Goal: Information Seeking & Learning: Compare options

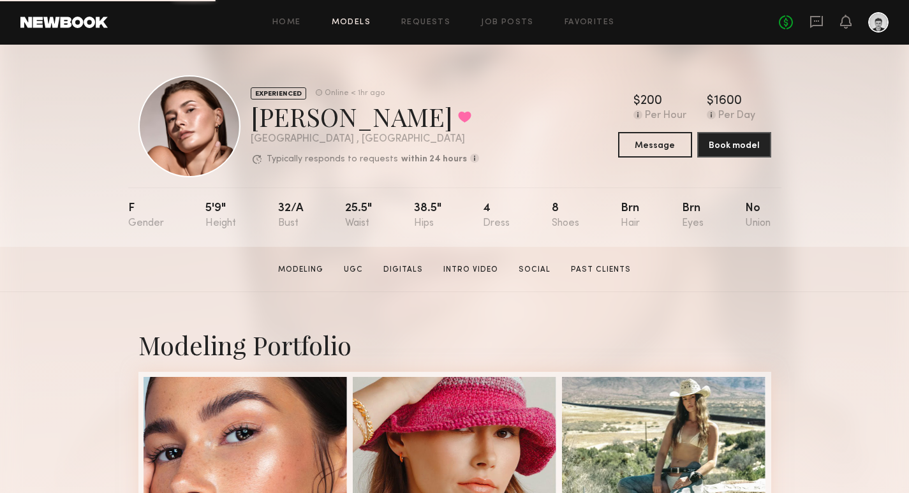
click at [349, 20] on link "Models" at bounding box center [351, 22] width 39 height 8
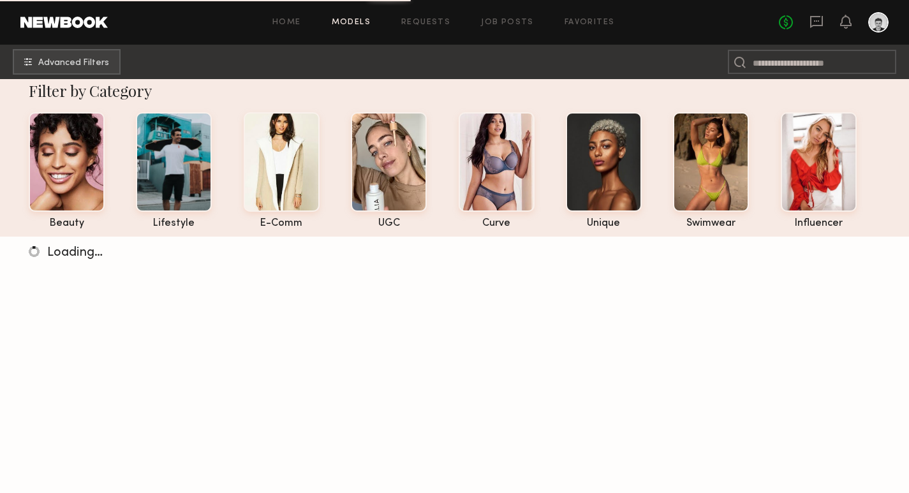
scroll to position [15, 0]
click at [90, 54] on button "Advanced Filters" at bounding box center [67, 61] width 108 height 26
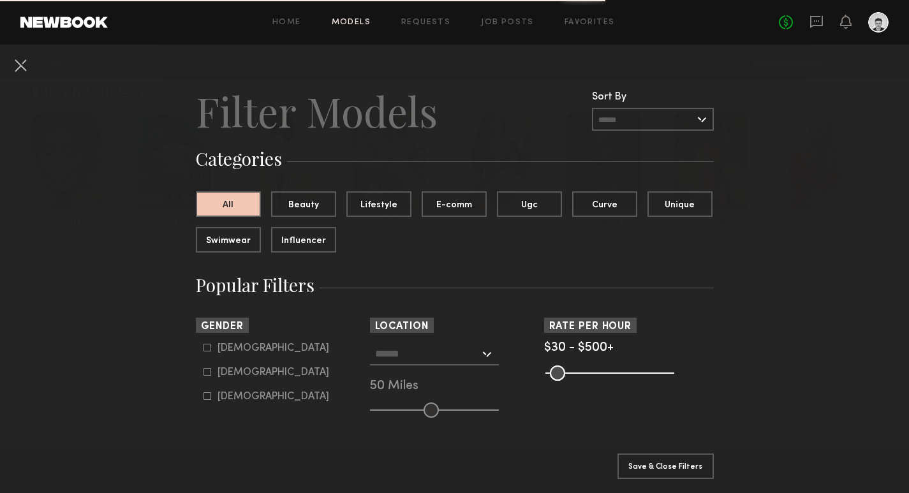
click at [208, 374] on icon at bounding box center [207, 372] width 8 height 8
type input "**"
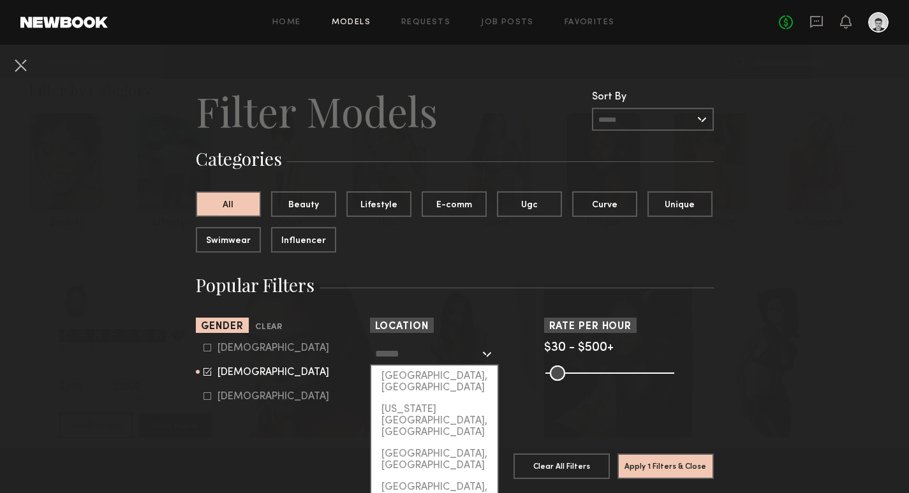
click at [454, 356] on input "text" at bounding box center [427, 353] width 105 height 22
click at [450, 372] on div "[GEOGRAPHIC_DATA], [GEOGRAPHIC_DATA]" at bounding box center [434, 381] width 126 height 33
type input "**********"
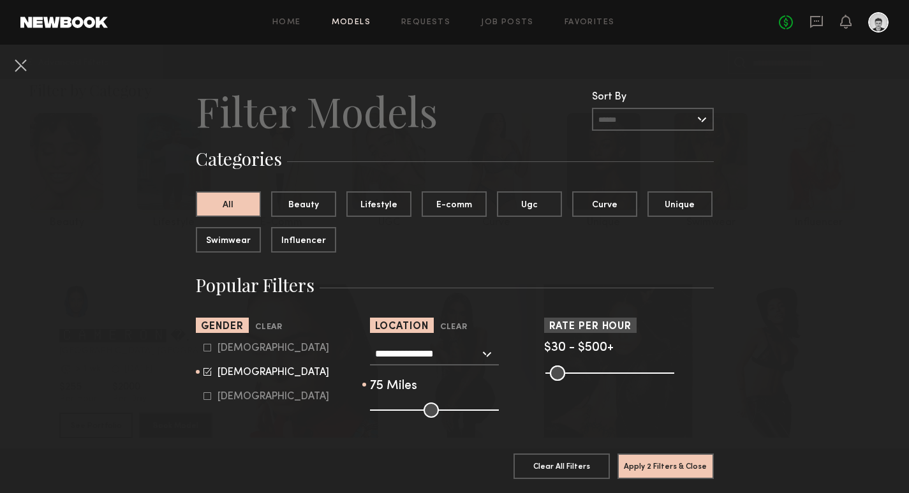
drag, startPoint x: 426, startPoint y: 411, endPoint x: 462, endPoint y: 414, distance: 36.5
type input "**"
click at [462, 415] on input "range" at bounding box center [434, 409] width 129 height 15
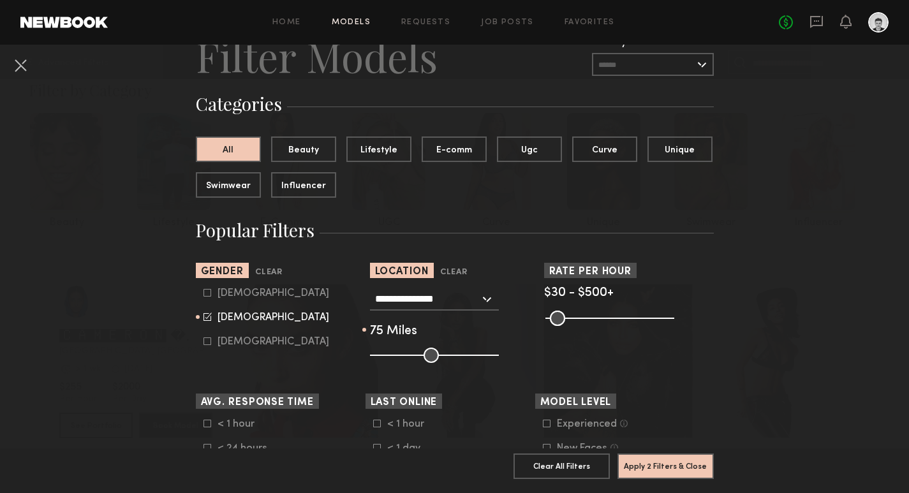
scroll to position [99, 0]
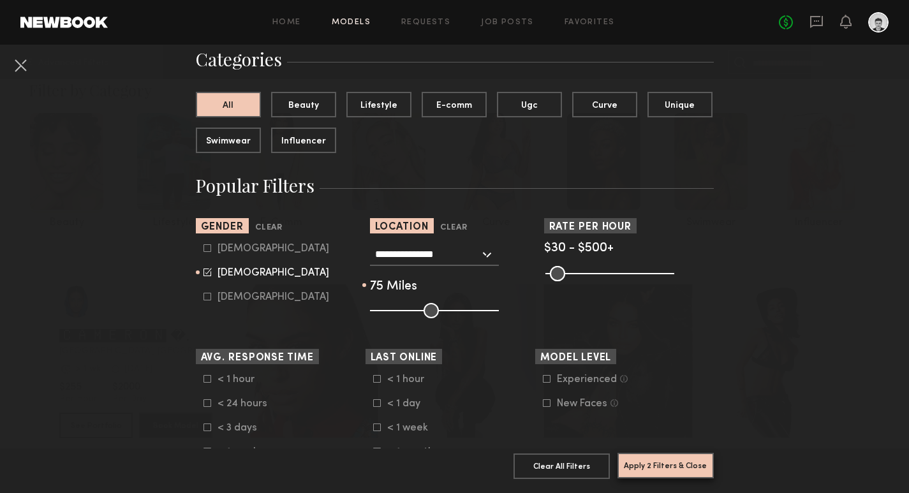
click at [668, 468] on button "Apply 2 Filters & Close" at bounding box center [665, 466] width 96 height 26
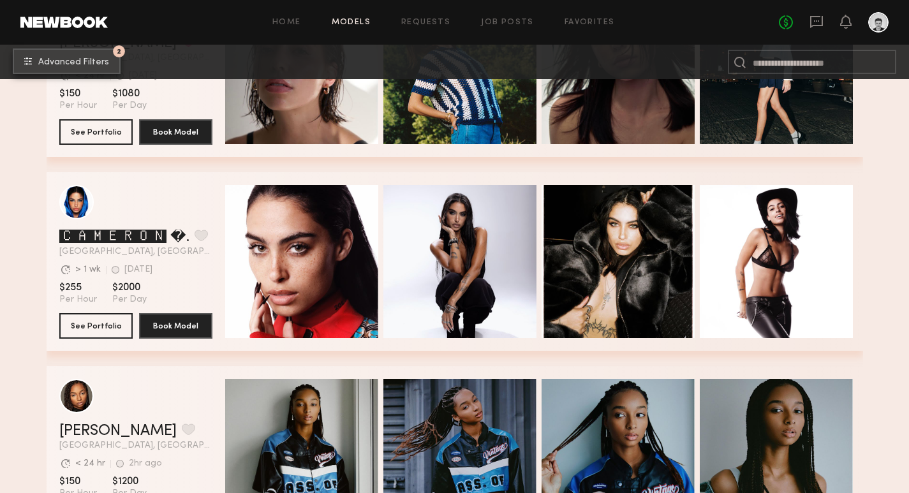
scroll to position [516, 0]
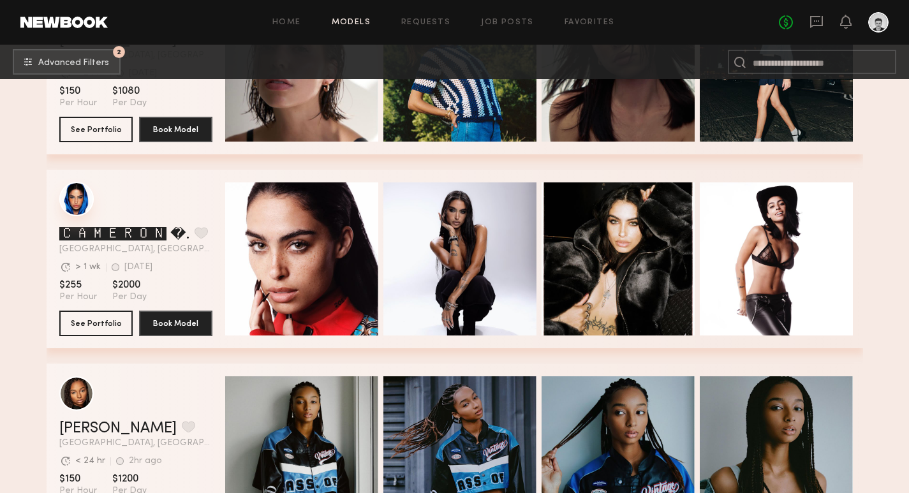
click at [74, 201] on div "grid" at bounding box center [76, 199] width 34 height 34
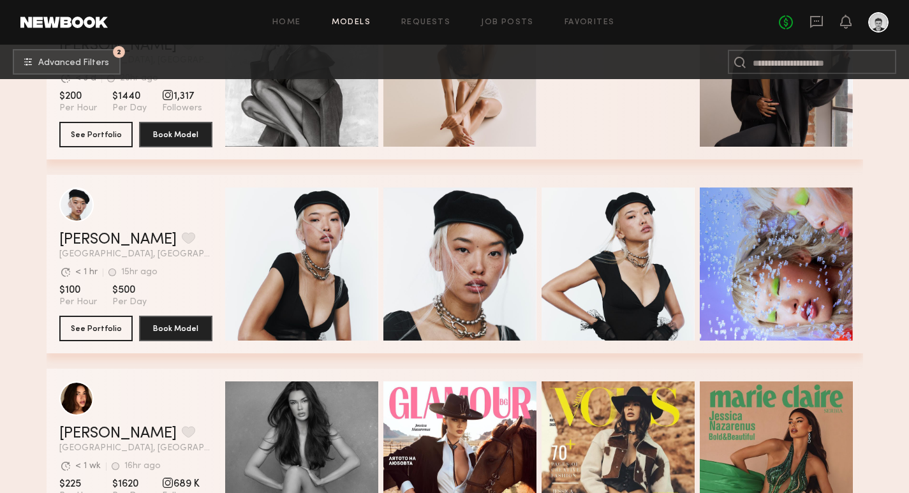
scroll to position [12528, 0]
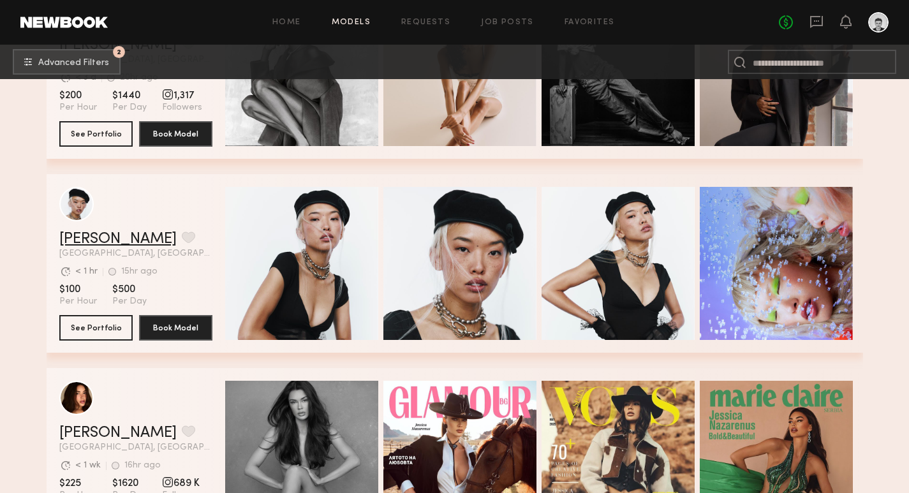
click at [87, 235] on link "Angel L." at bounding box center [117, 238] width 117 height 15
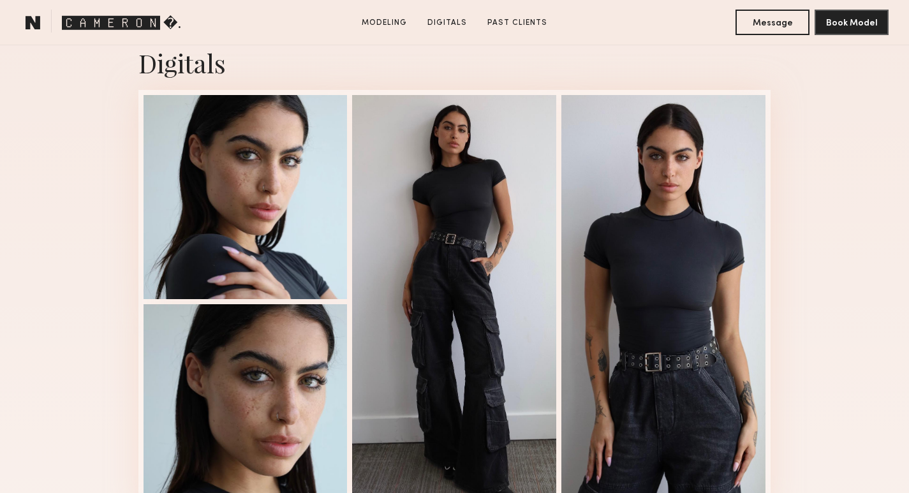
scroll to position [1181, 0]
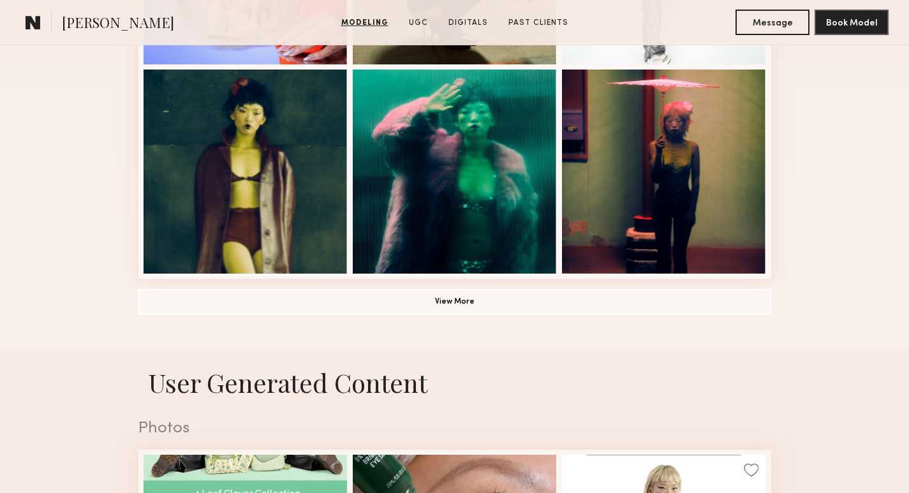
scroll to position [936, 0]
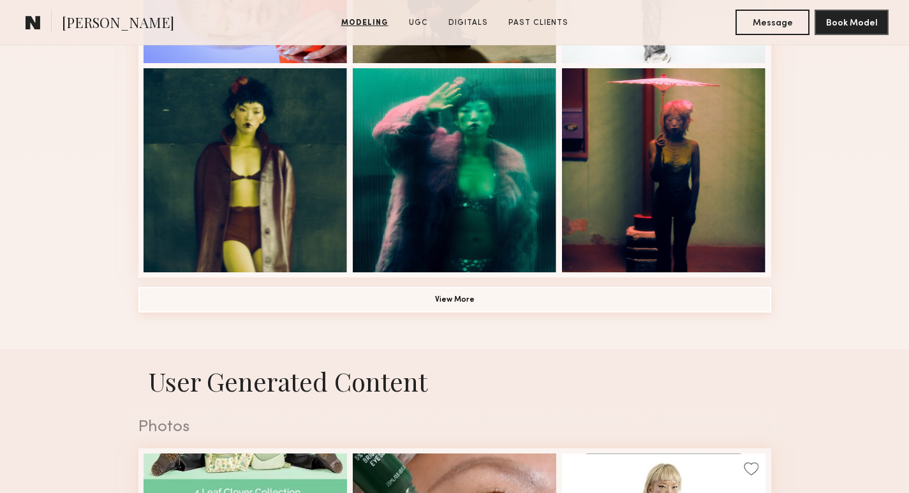
click at [594, 296] on button "View More" at bounding box center [454, 300] width 632 height 26
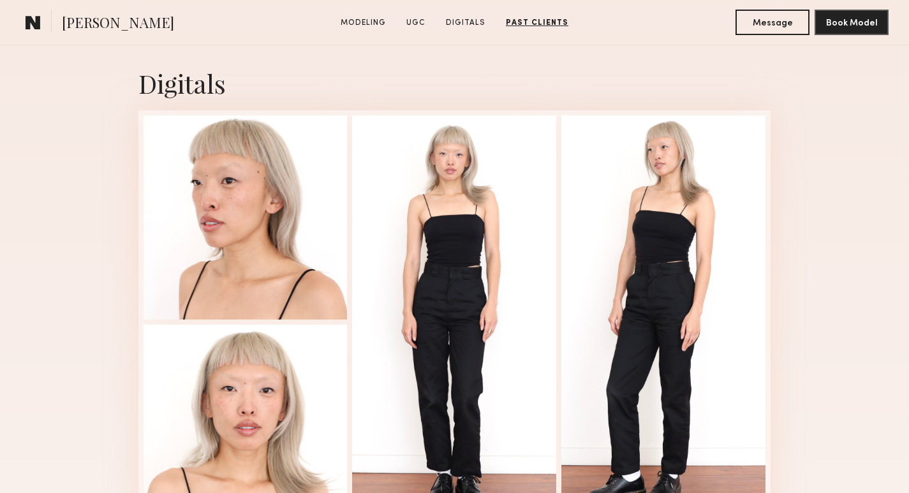
scroll to position [2397, 0]
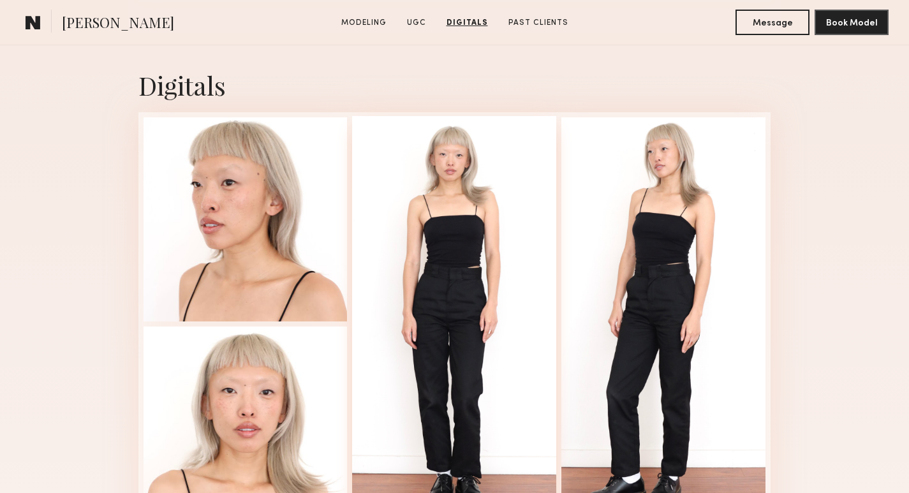
click at [488, 251] on div at bounding box center [454, 322] width 204 height 413
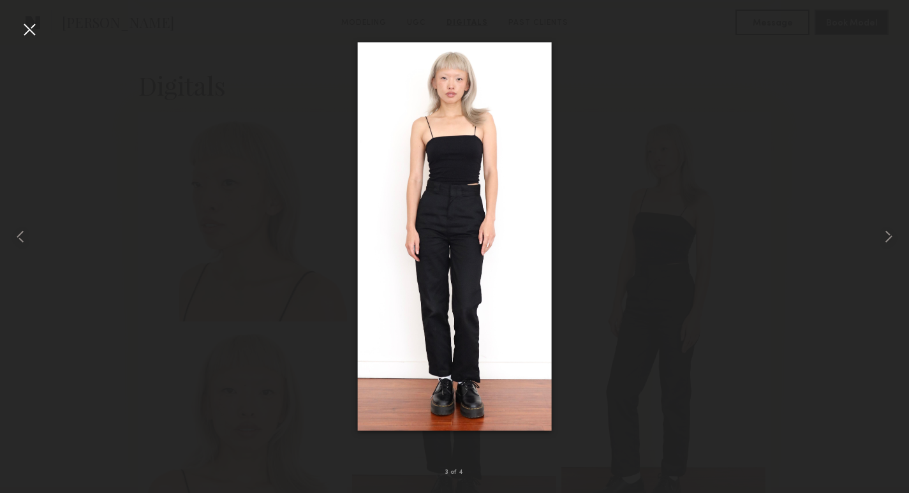
click at [592, 27] on div at bounding box center [454, 236] width 909 height 432
click at [27, 26] on div at bounding box center [29, 29] width 20 height 20
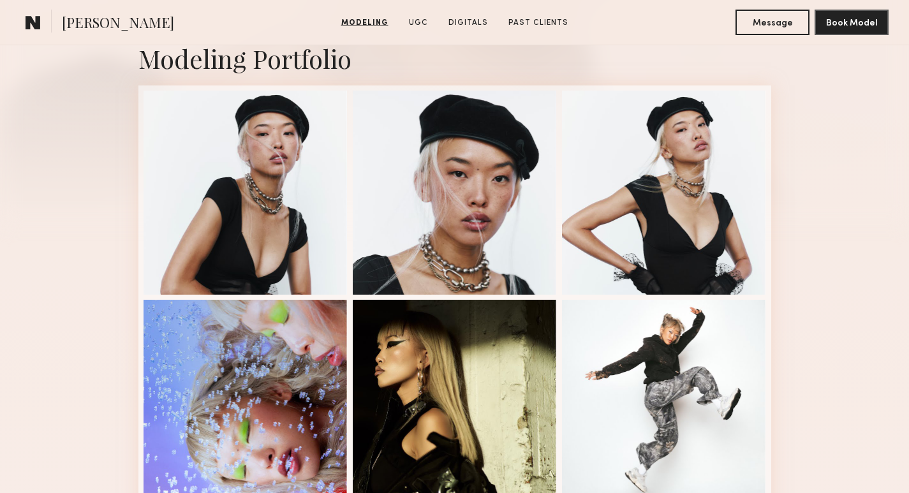
scroll to position [286, 0]
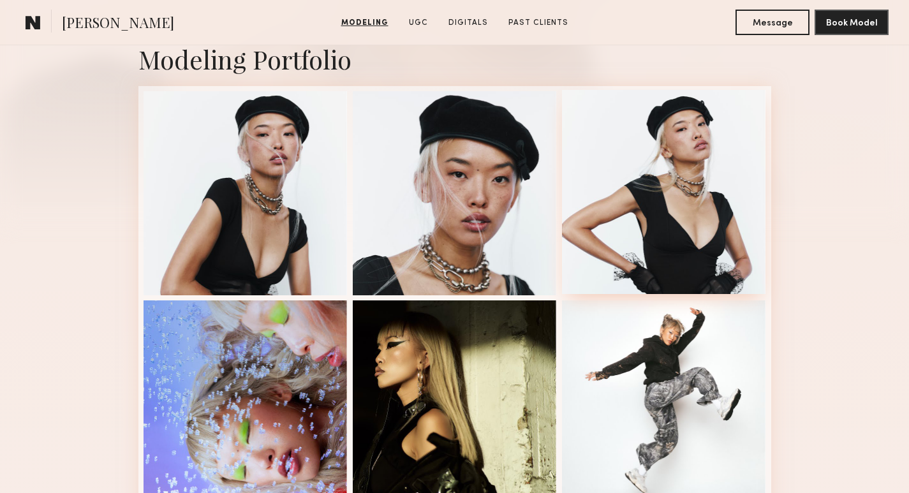
click at [647, 203] on div at bounding box center [664, 192] width 204 height 204
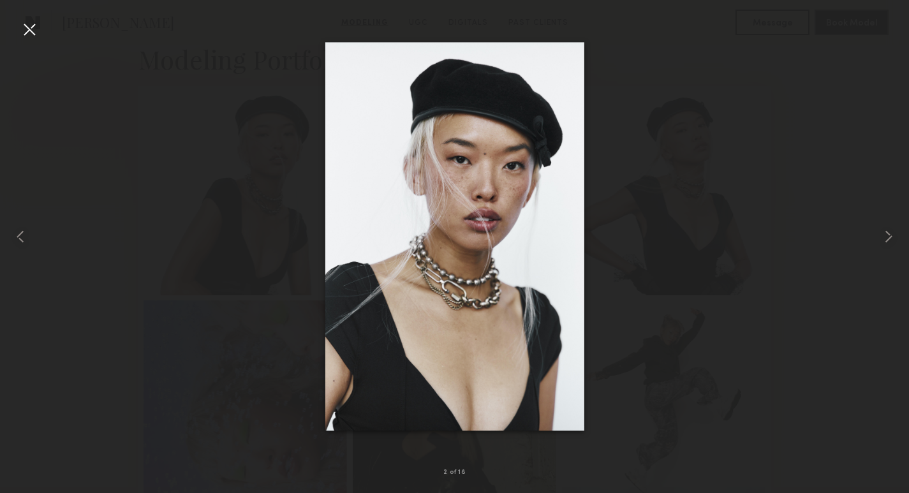
click at [744, 373] on div at bounding box center [454, 236] width 909 height 432
click at [745, 295] on div at bounding box center [454, 236] width 909 height 432
click at [18, 28] on div at bounding box center [18, 236] width 36 height 432
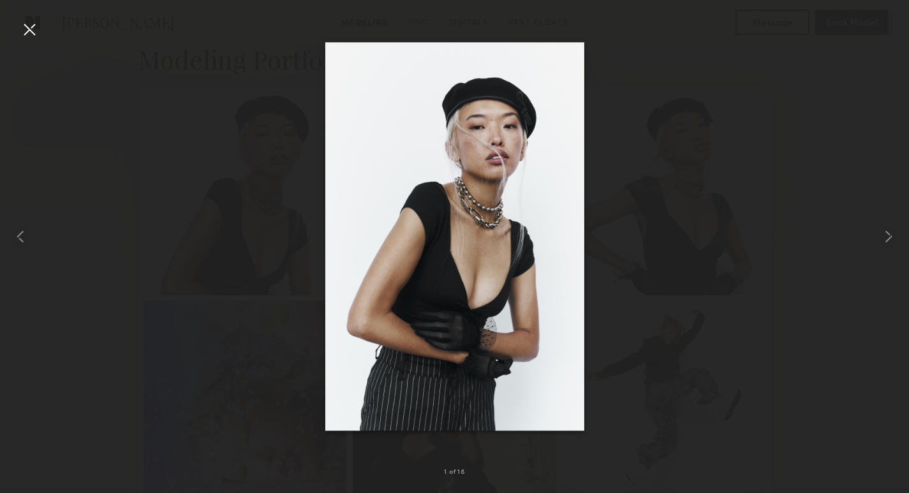
click at [29, 29] on div at bounding box center [29, 29] width 20 height 20
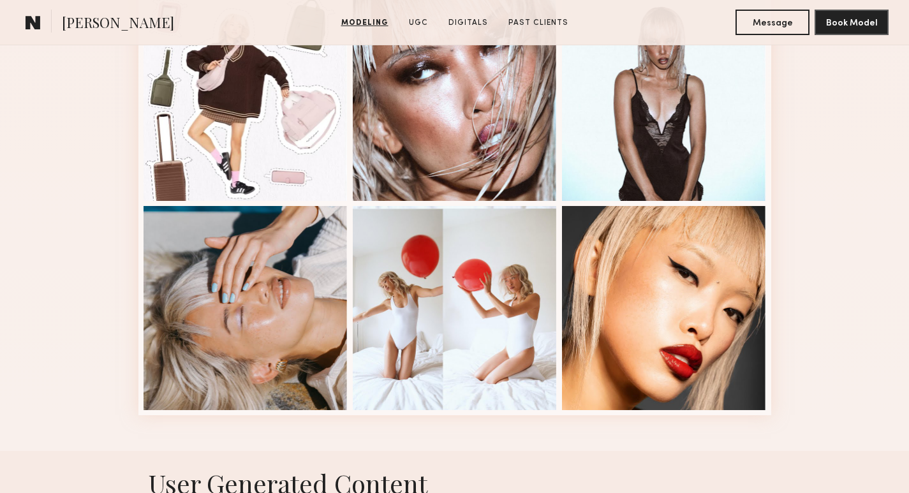
scroll to position [1266, 0]
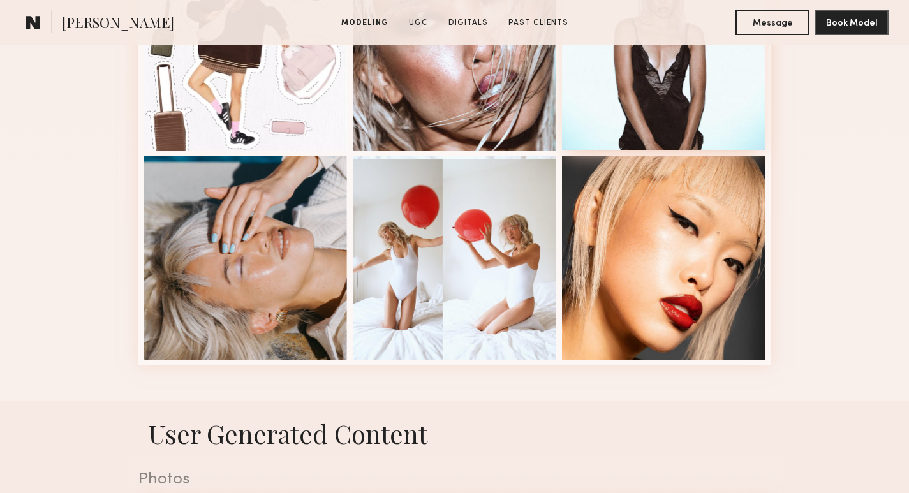
click at [683, 102] on div at bounding box center [664, 48] width 204 height 204
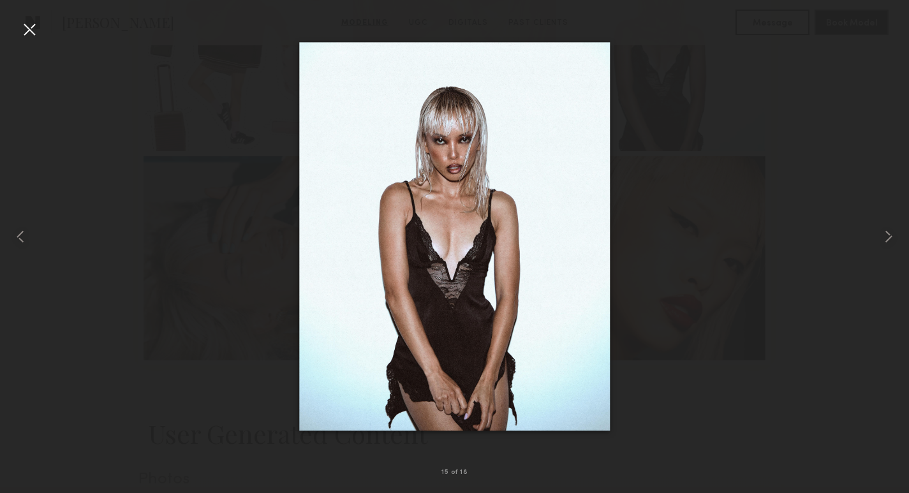
click at [223, 77] on div at bounding box center [454, 236] width 909 height 432
click at [24, 29] on div at bounding box center [29, 29] width 20 height 20
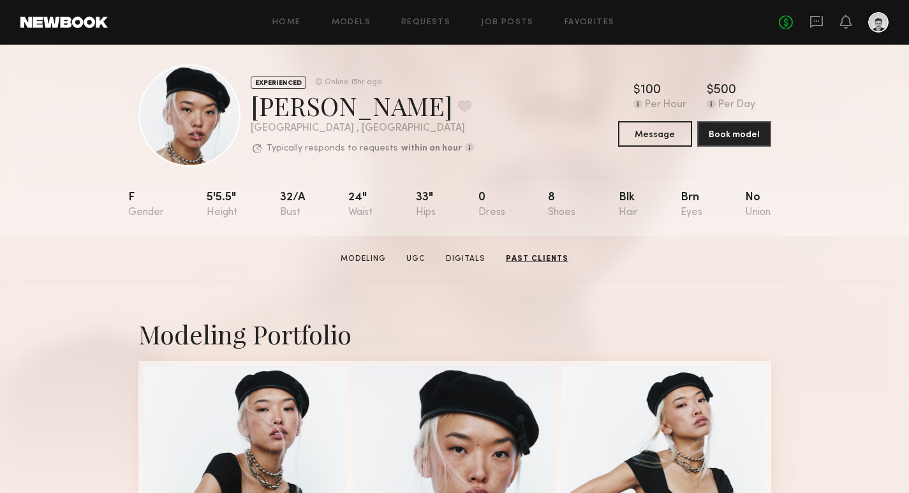
scroll to position [0, 0]
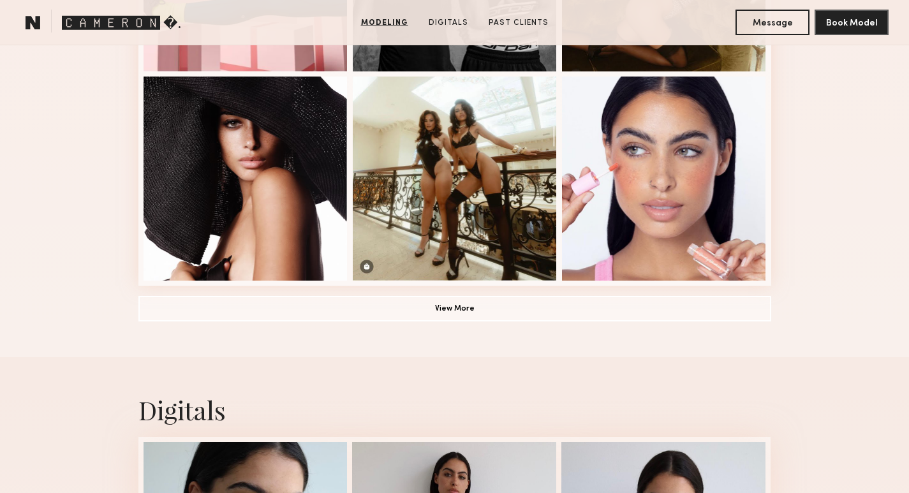
scroll to position [917, 0]
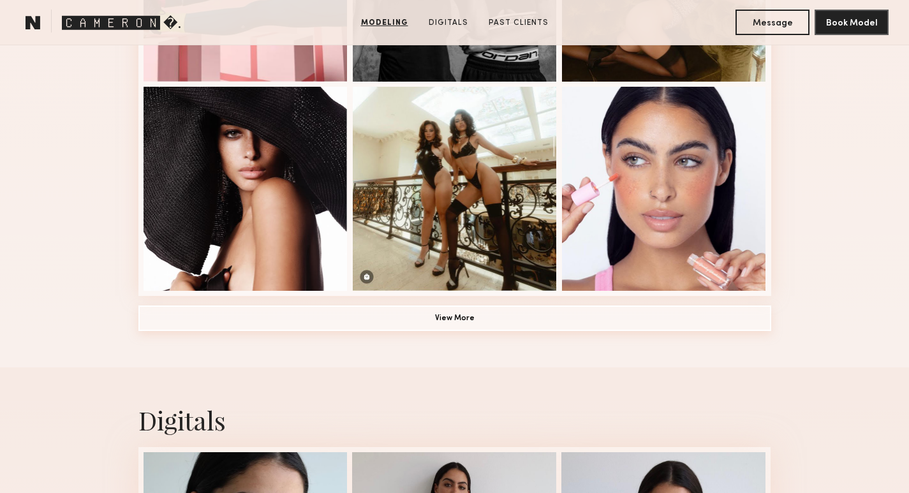
click at [485, 323] on button "View More" at bounding box center [454, 318] width 632 height 26
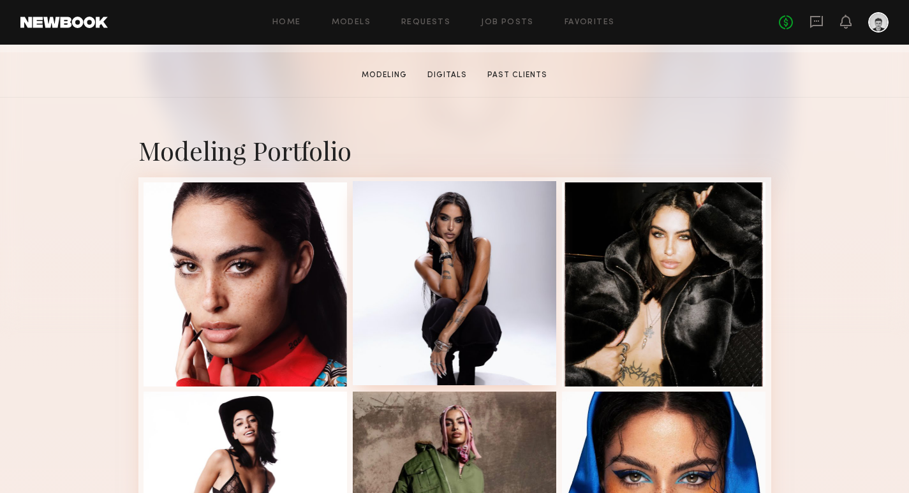
scroll to position [196, 0]
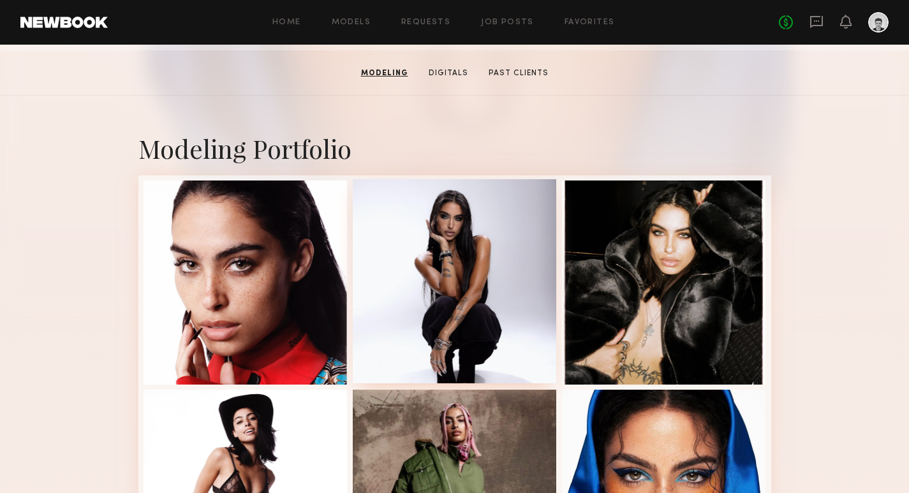
click at [460, 249] on div at bounding box center [455, 281] width 204 height 204
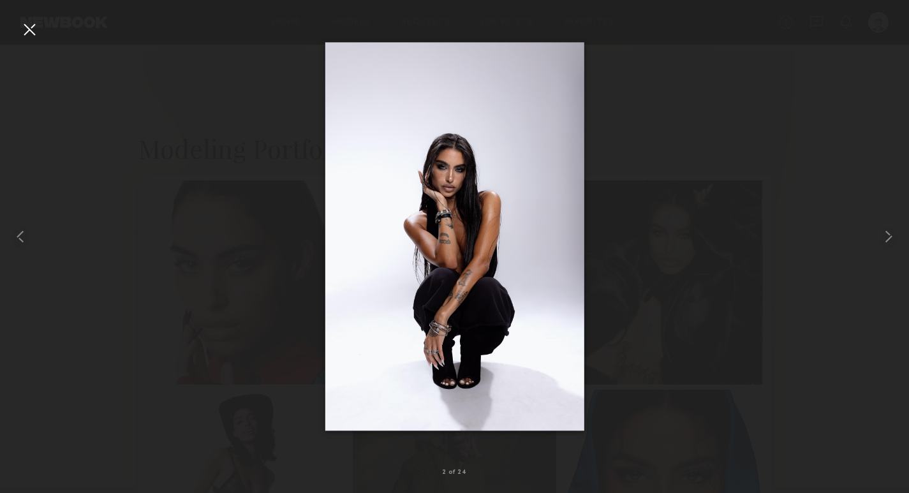
click at [669, 363] on div at bounding box center [454, 236] width 909 height 432
click at [737, 307] on div at bounding box center [454, 236] width 909 height 432
click at [36, 27] on div at bounding box center [29, 29] width 20 height 20
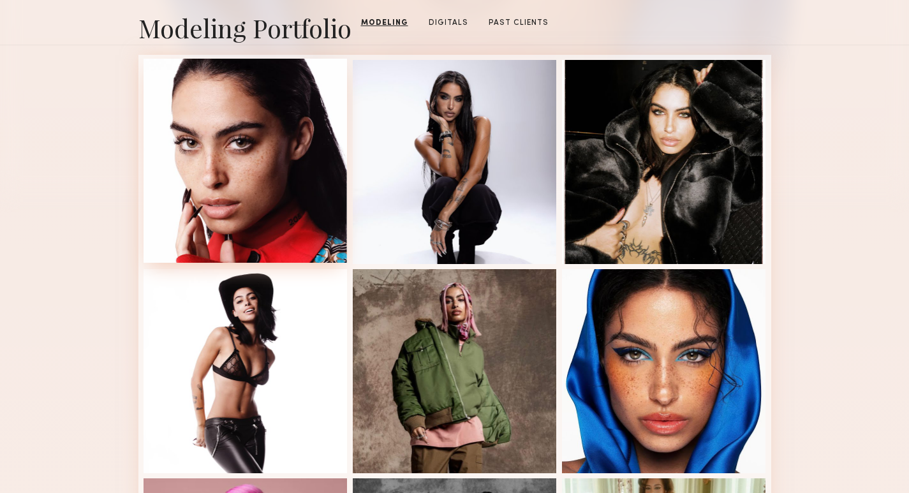
scroll to position [375, 0]
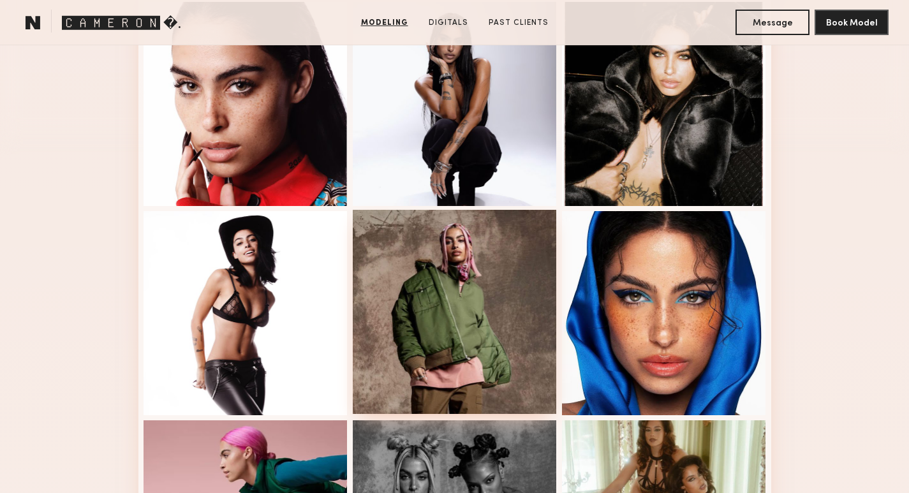
click at [502, 299] on div at bounding box center [455, 312] width 204 height 204
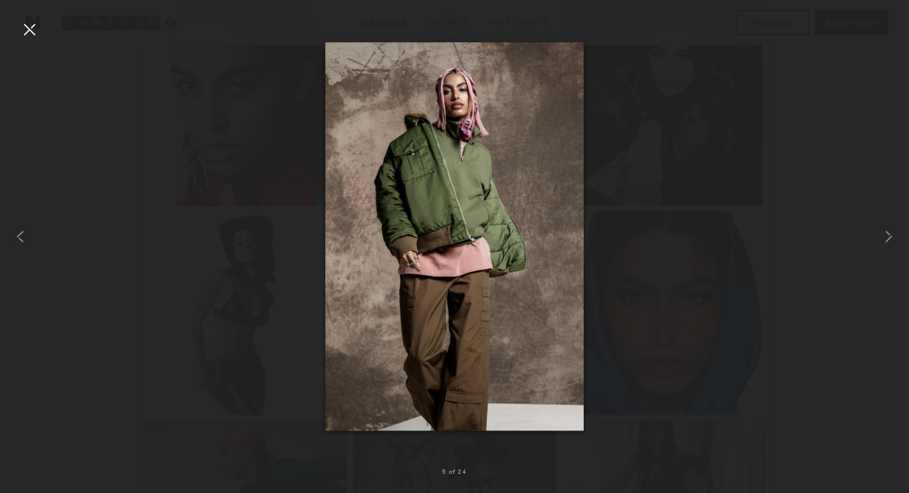
click at [31, 36] on div at bounding box center [29, 29] width 20 height 20
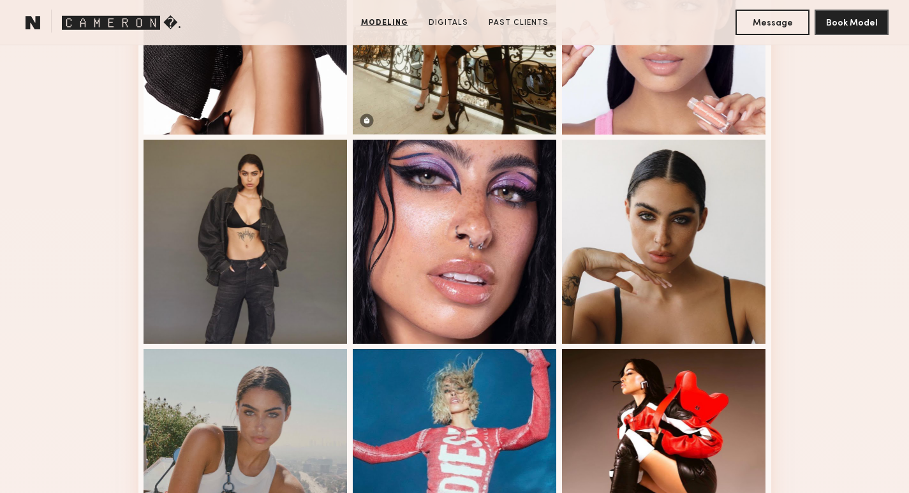
scroll to position [1075, 0]
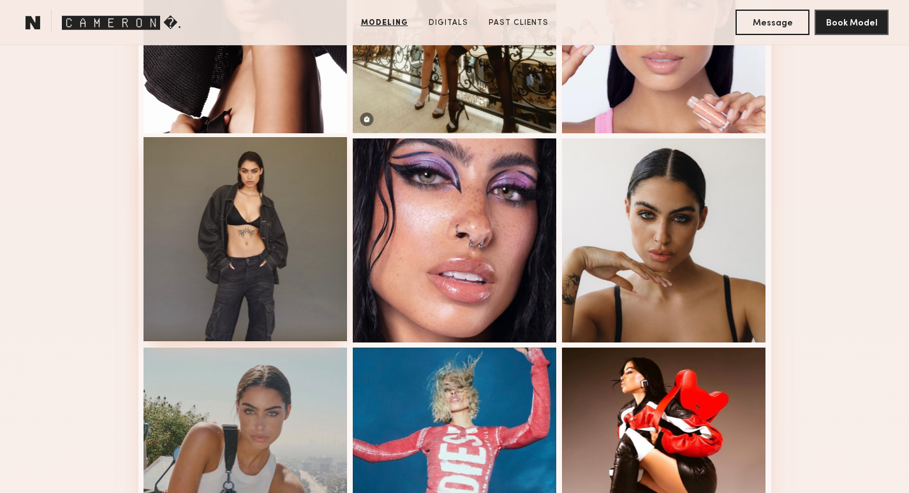
click at [260, 256] on div at bounding box center [245, 239] width 204 height 204
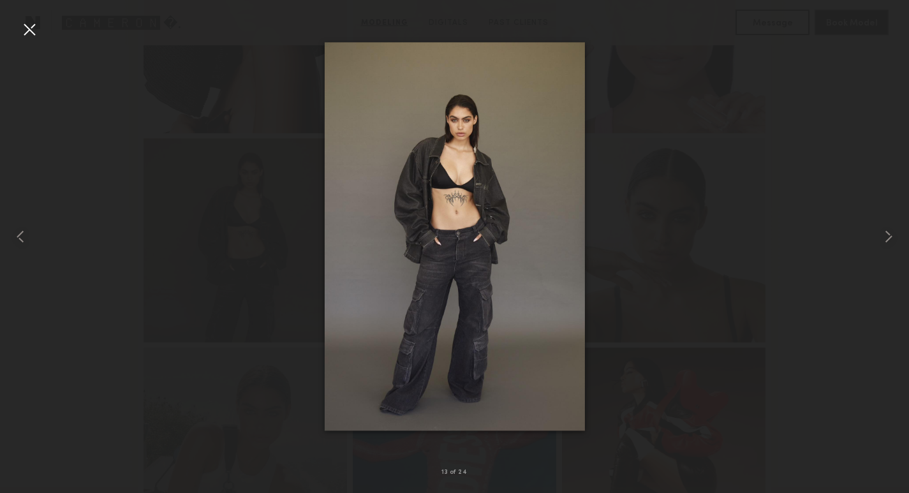
click at [29, 31] on div at bounding box center [29, 29] width 20 height 20
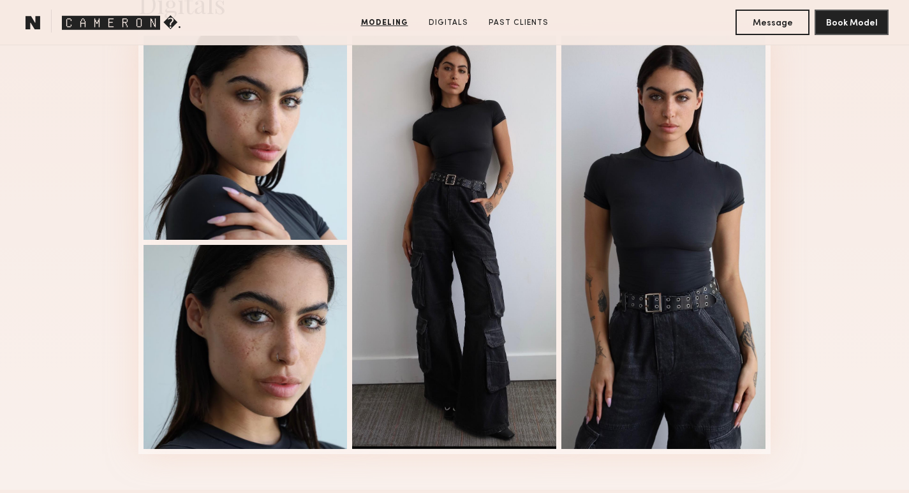
scroll to position [2135, 0]
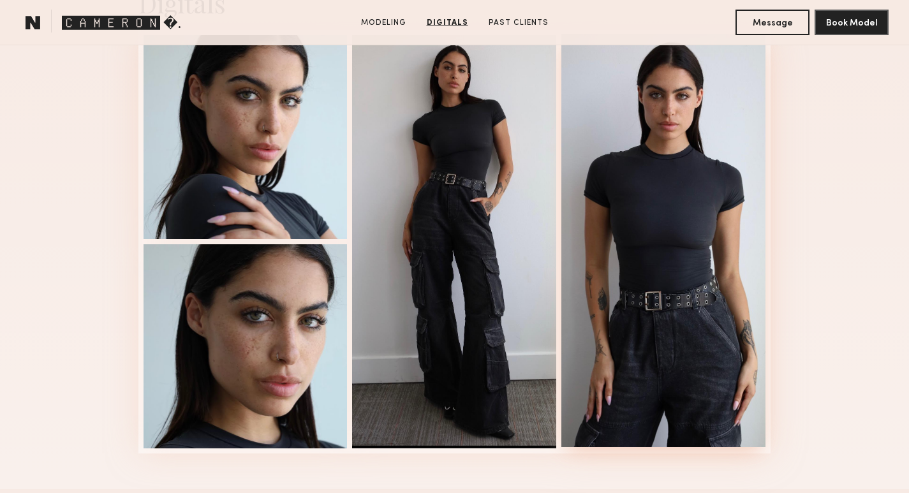
click at [646, 232] on div at bounding box center [663, 240] width 204 height 413
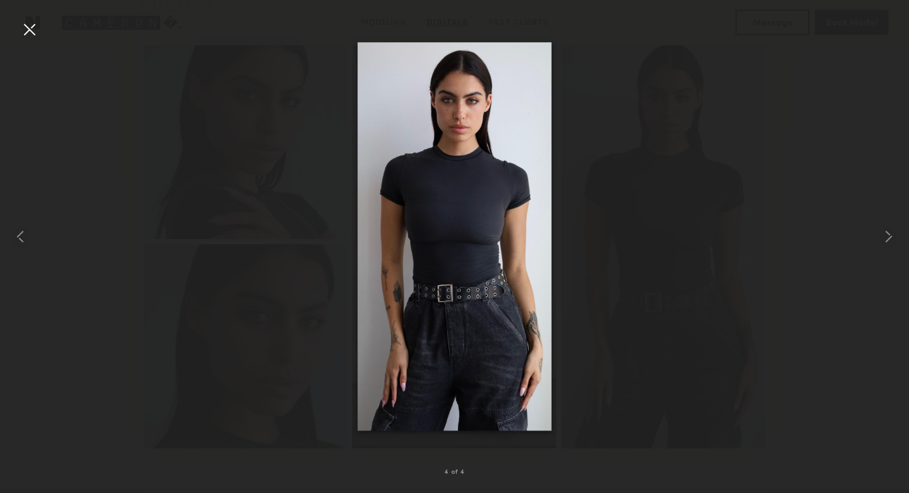
click at [30, 29] on div at bounding box center [29, 29] width 20 height 20
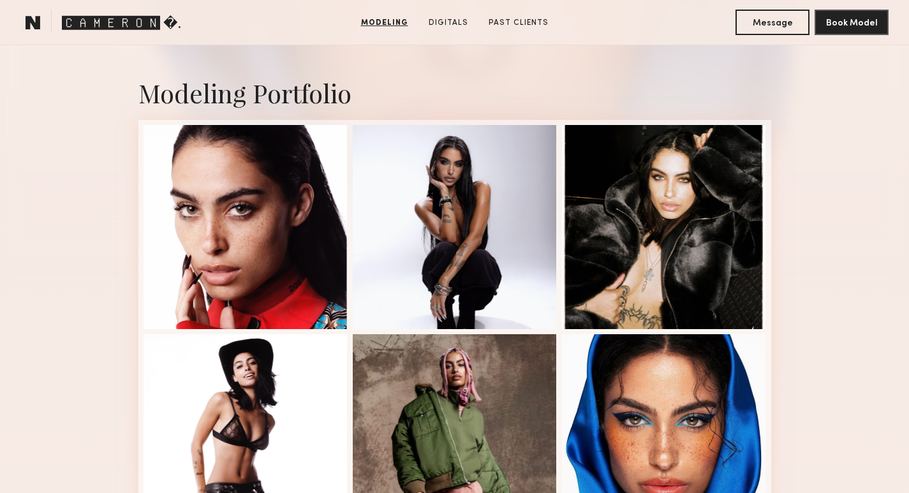
scroll to position [250, 0]
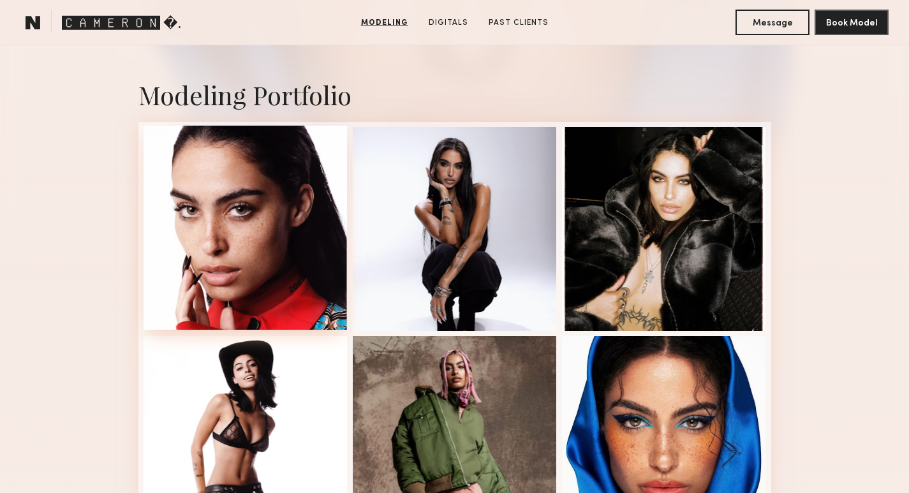
click at [270, 255] on div at bounding box center [245, 228] width 204 height 204
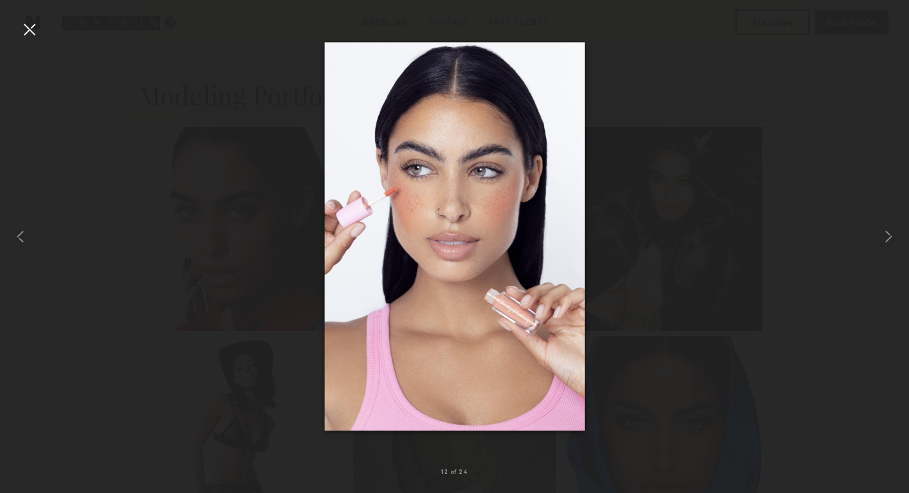
click at [665, 217] on div at bounding box center [454, 236] width 909 height 432
click at [22, 29] on div at bounding box center [29, 29] width 20 height 20
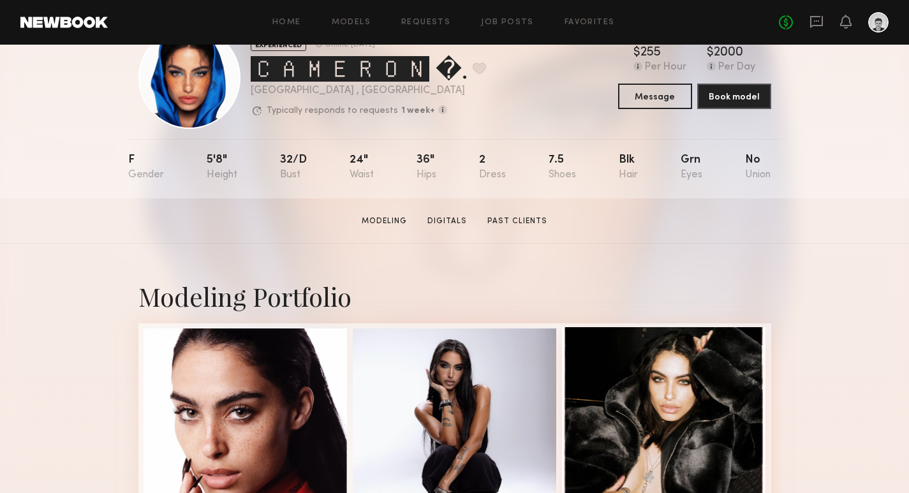
scroll to position [42, 0]
